Goal: Task Accomplishment & Management: Manage account settings

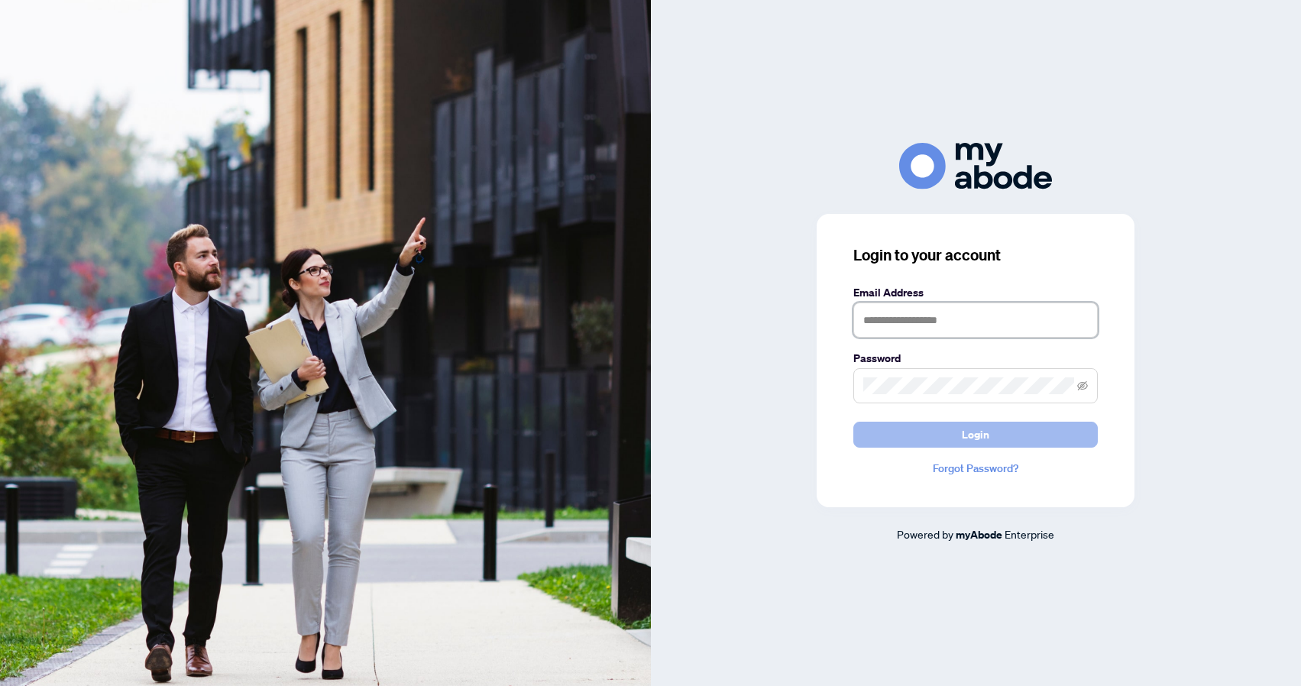
type input "**********"
click at [947, 435] on button "Login" at bounding box center [975, 435] width 244 height 26
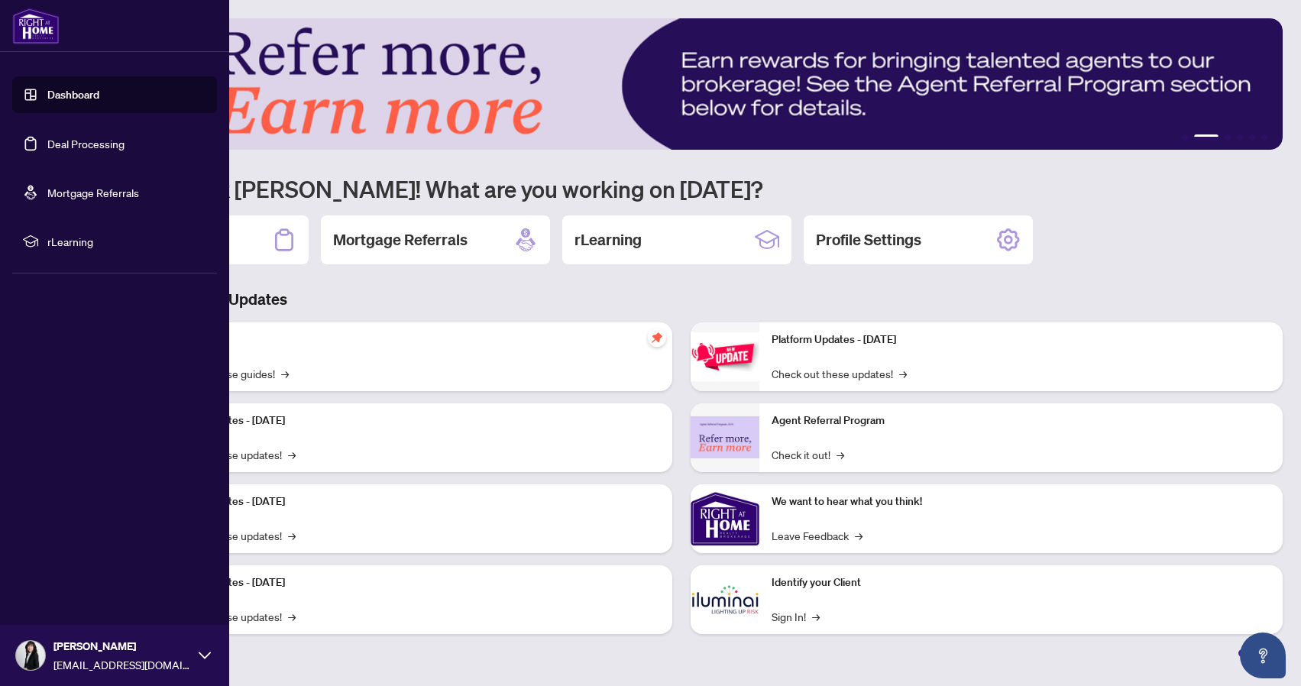
click at [86, 145] on link "Deal Processing" at bounding box center [85, 144] width 77 height 14
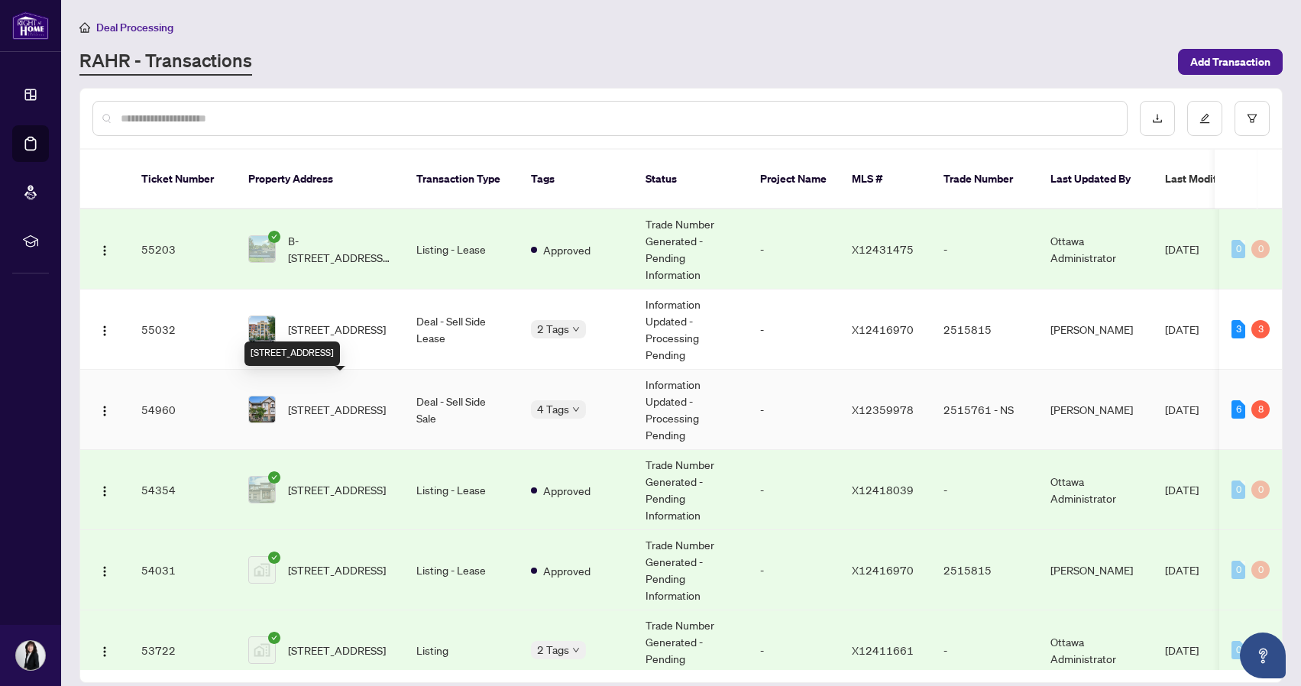
click at [335, 401] on span "[STREET_ADDRESS]" at bounding box center [337, 409] width 98 height 17
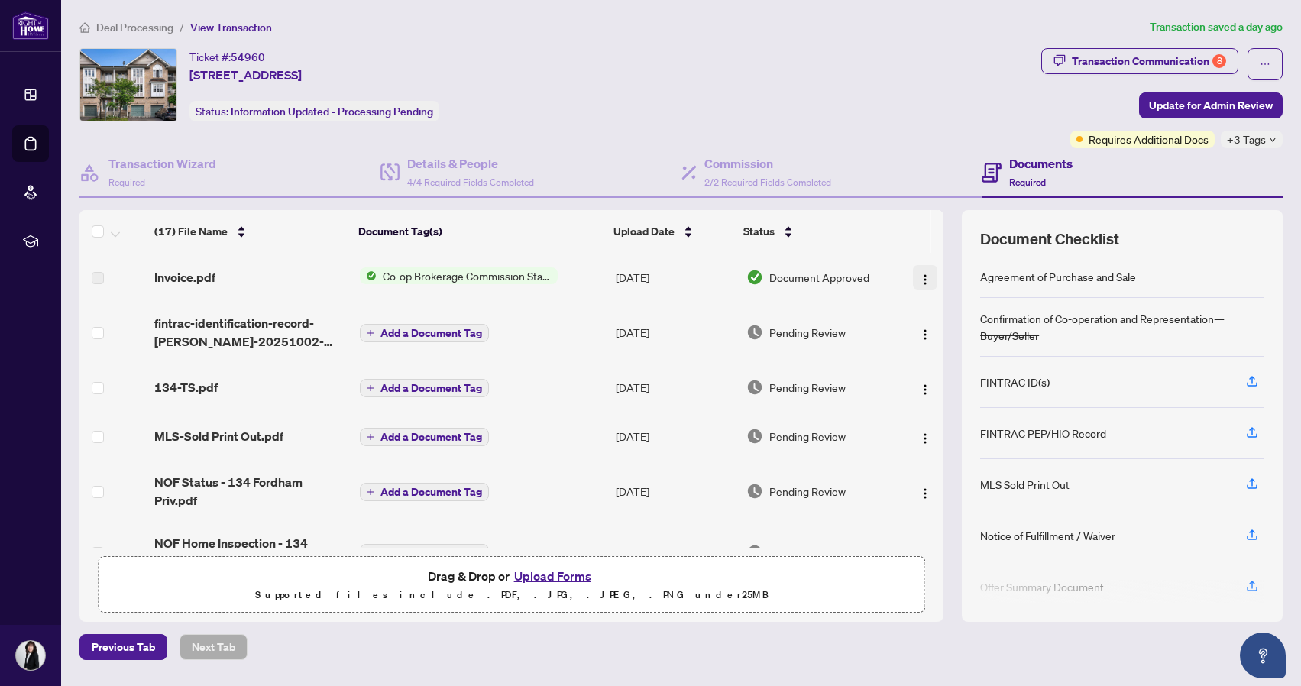
click at [919, 278] on img "button" at bounding box center [925, 279] width 12 height 12
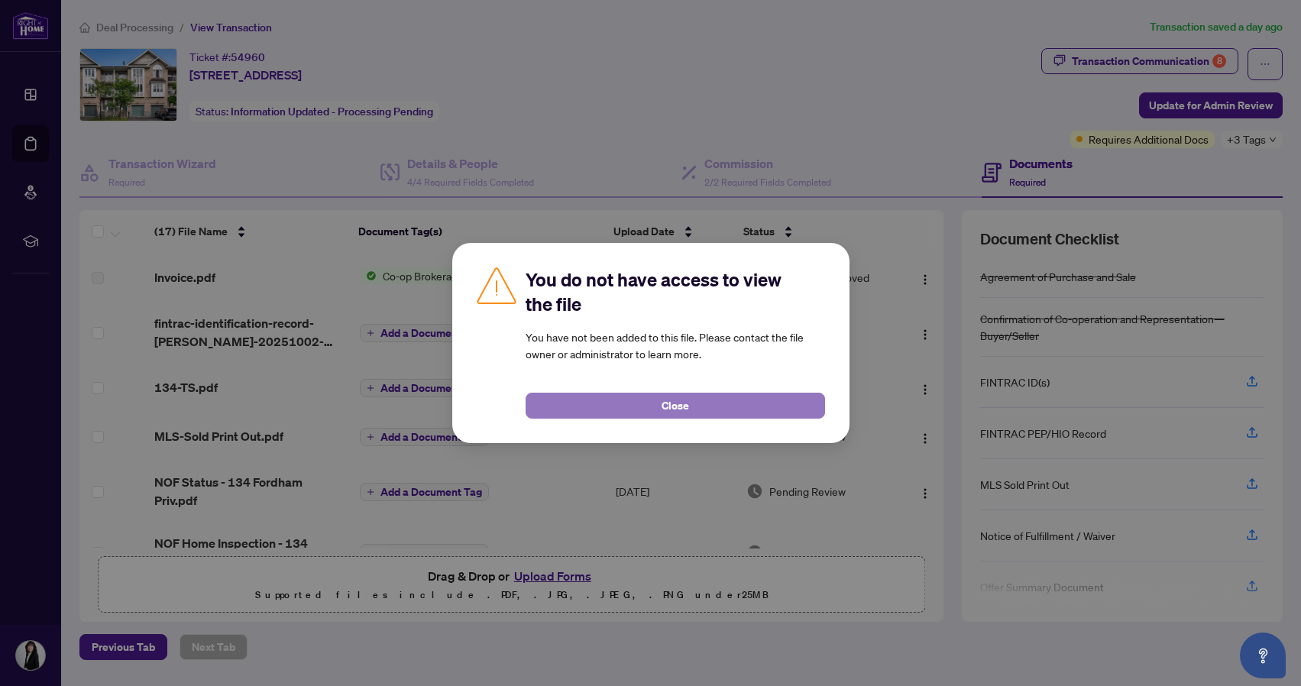
click at [680, 405] on span "Close" at bounding box center [674, 405] width 27 height 24
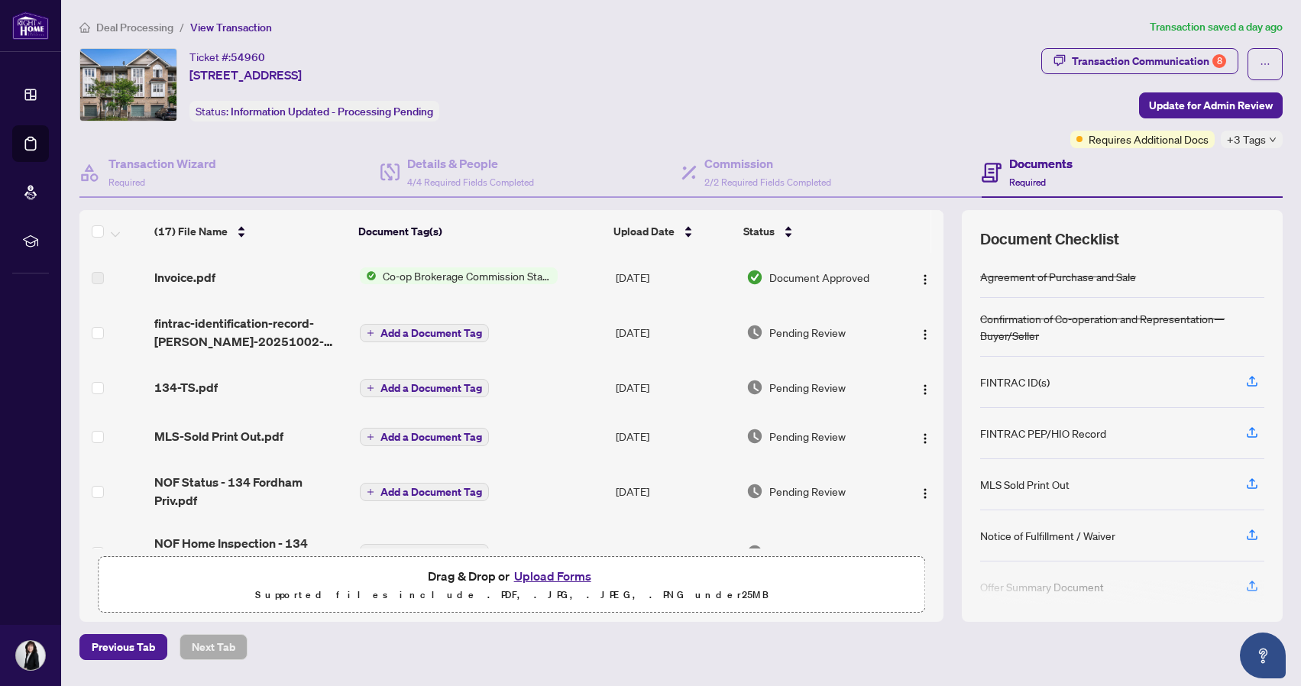
click at [486, 277] on span "Co-op Brokerage Commission Statement" at bounding box center [467, 275] width 181 height 17
click at [473, 327] on span "Co-op Brokerage Commission Statement" at bounding box center [465, 326] width 207 height 17
click at [525, 248] on th "Document Tag(s)" at bounding box center [479, 231] width 255 height 43
click at [919, 279] on img "button" at bounding box center [925, 279] width 12 height 12
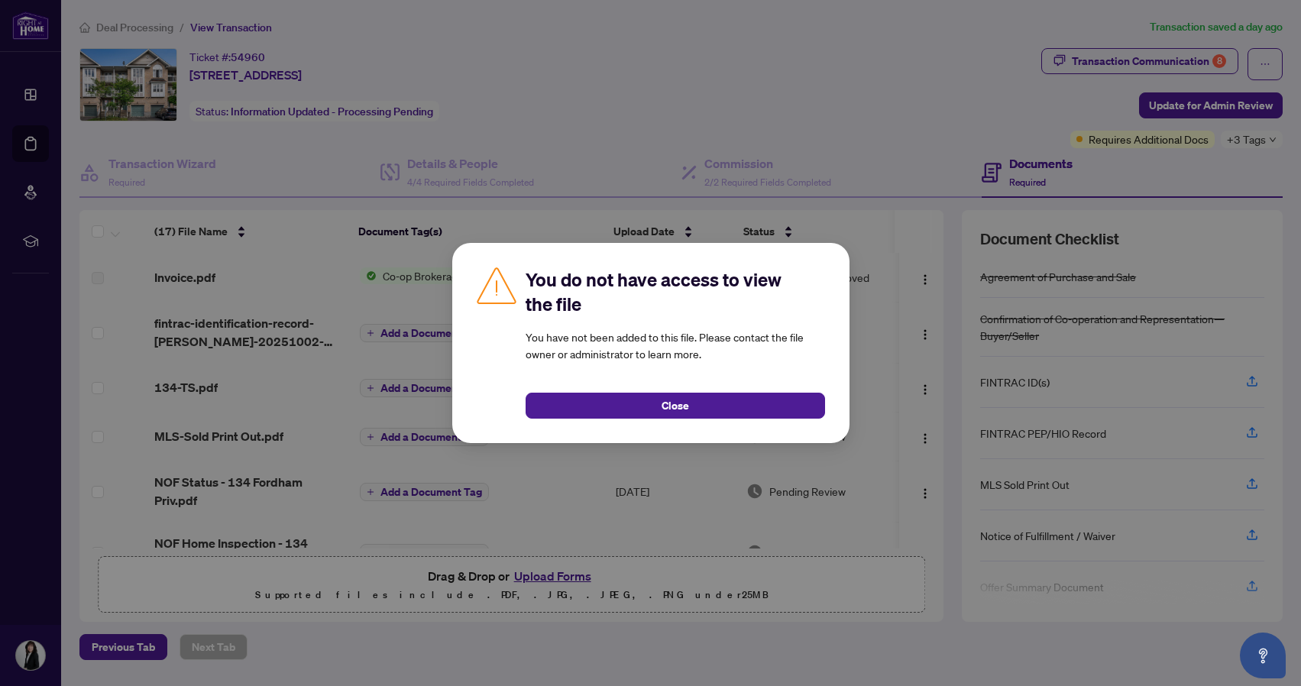
click at [772, 402] on button "Close" at bounding box center [675, 406] width 299 height 26
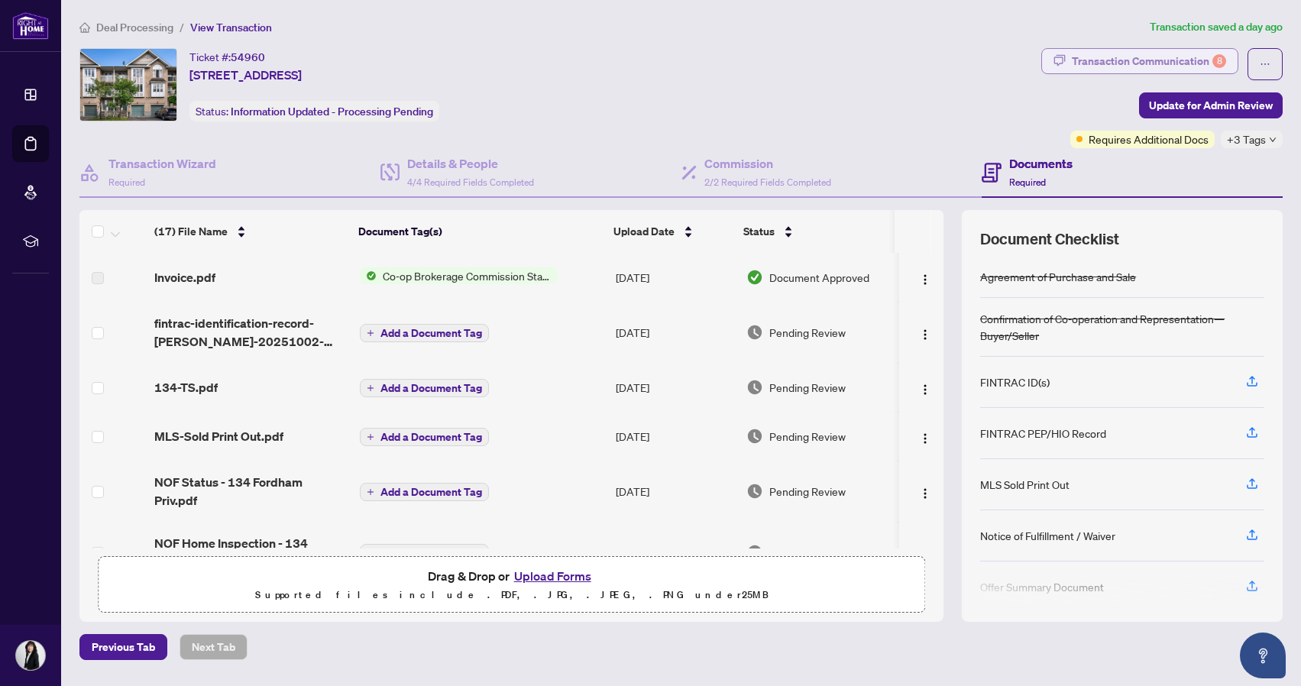
click at [1124, 63] on div "Transaction Communication 8" at bounding box center [1149, 61] width 154 height 24
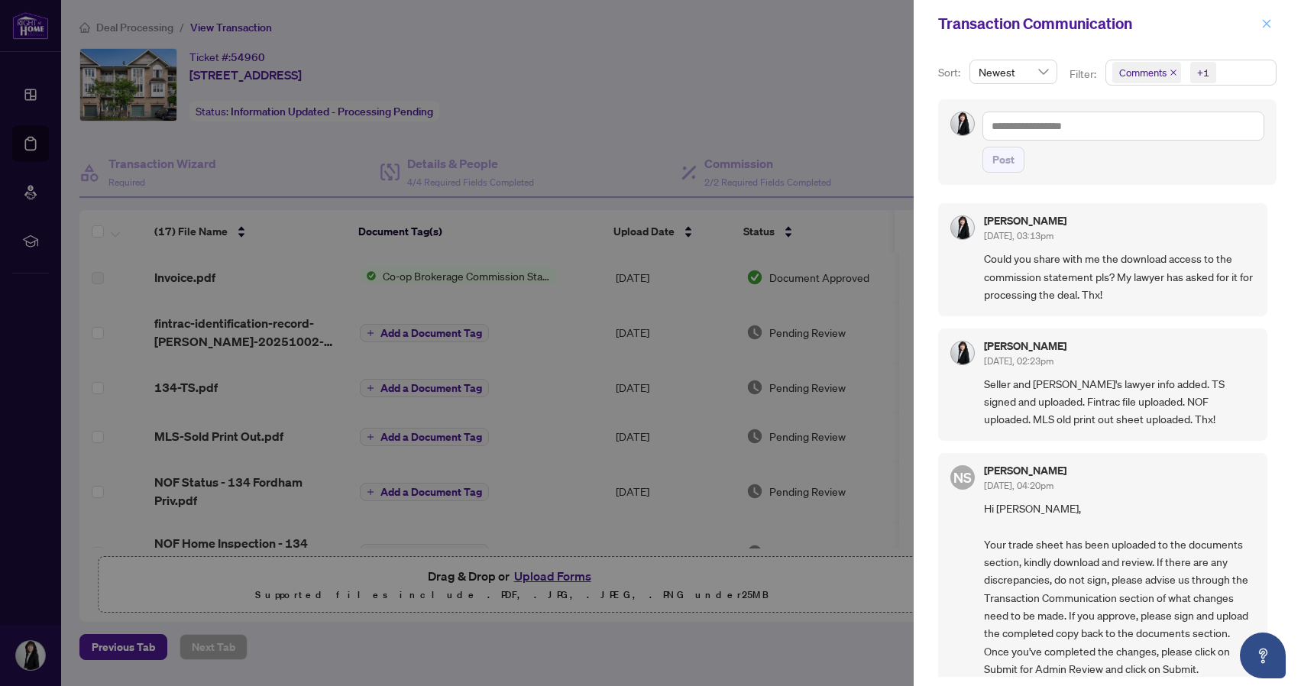
click at [1266, 27] on icon "close" at bounding box center [1266, 23] width 11 height 11
